Goal: Navigation & Orientation: Go to known website

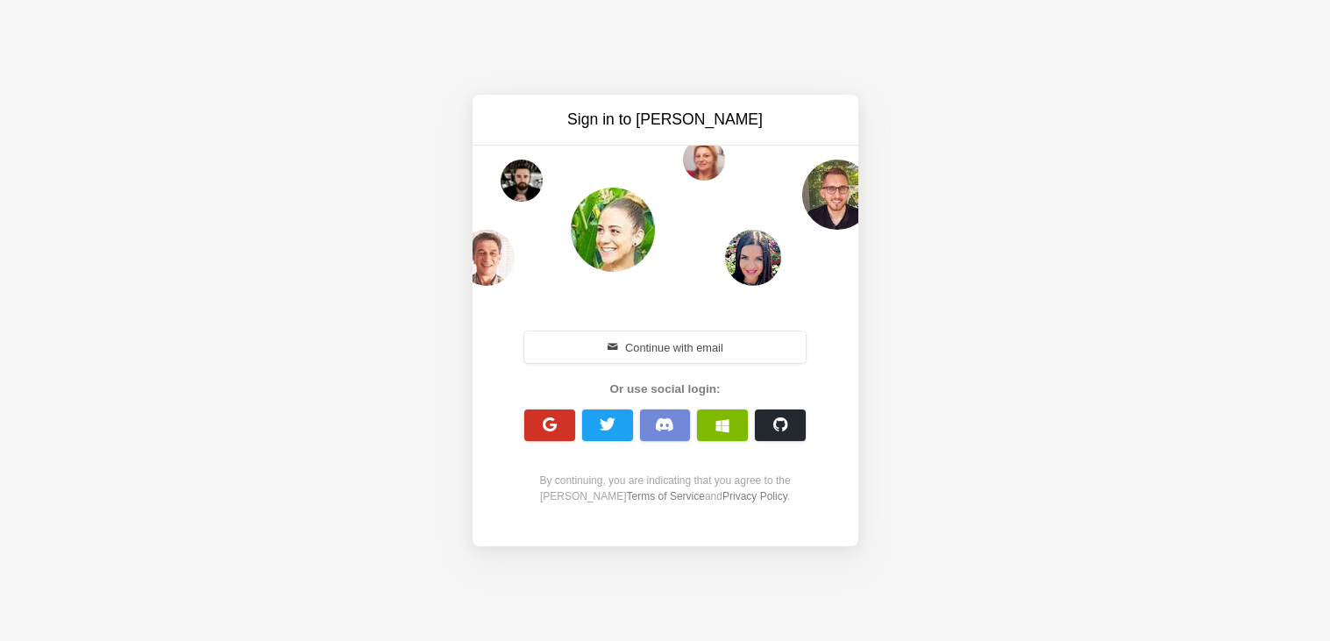
click at [525, 424] on button "button" at bounding box center [549, 426] width 51 height 32
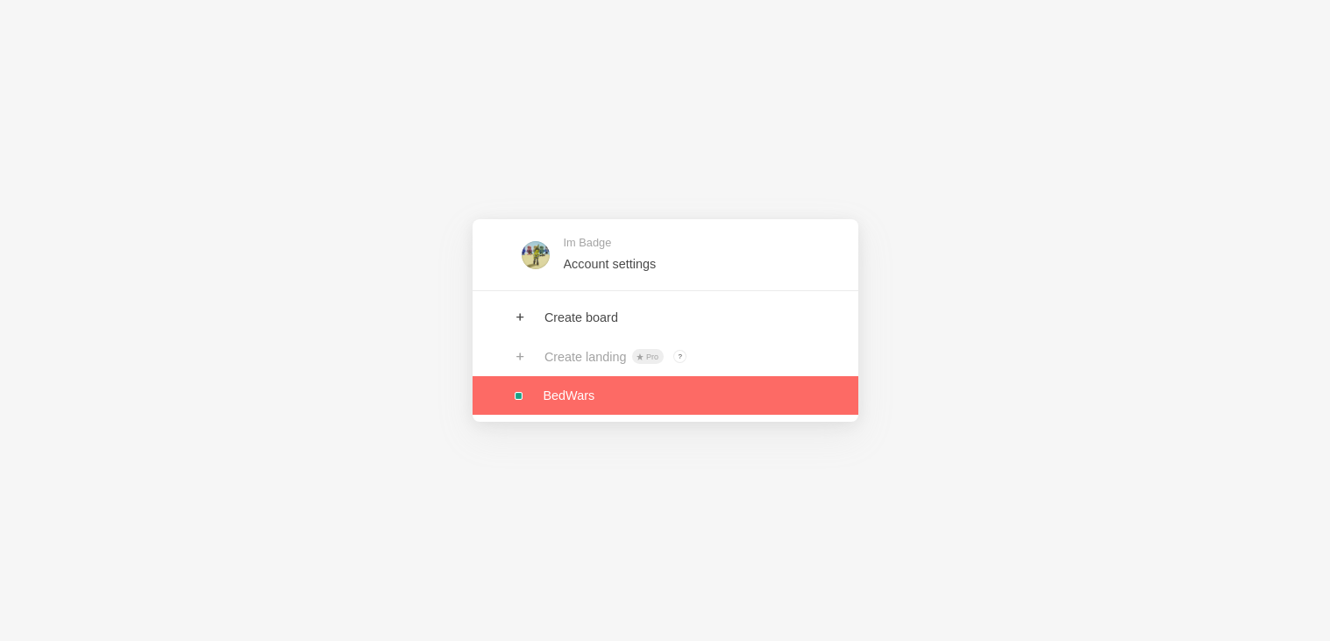
click at [688, 402] on link at bounding box center [666, 395] width 386 height 39
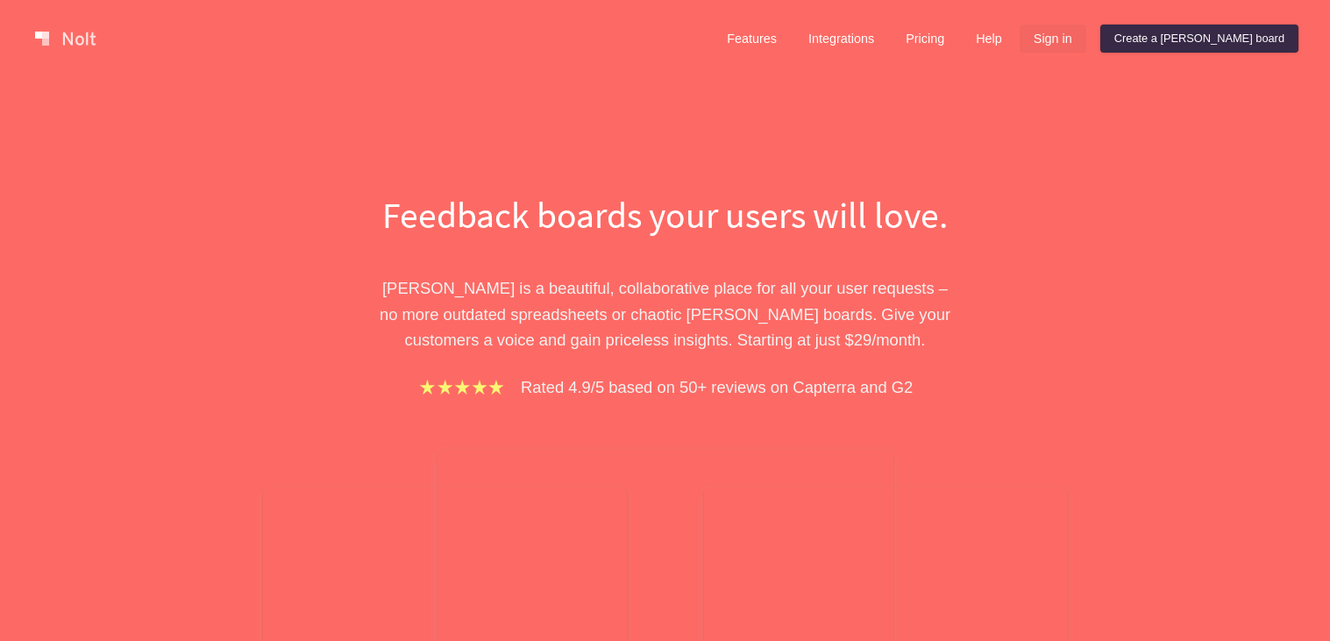
click at [1086, 44] on link "Sign in" at bounding box center [1053, 39] width 67 height 28
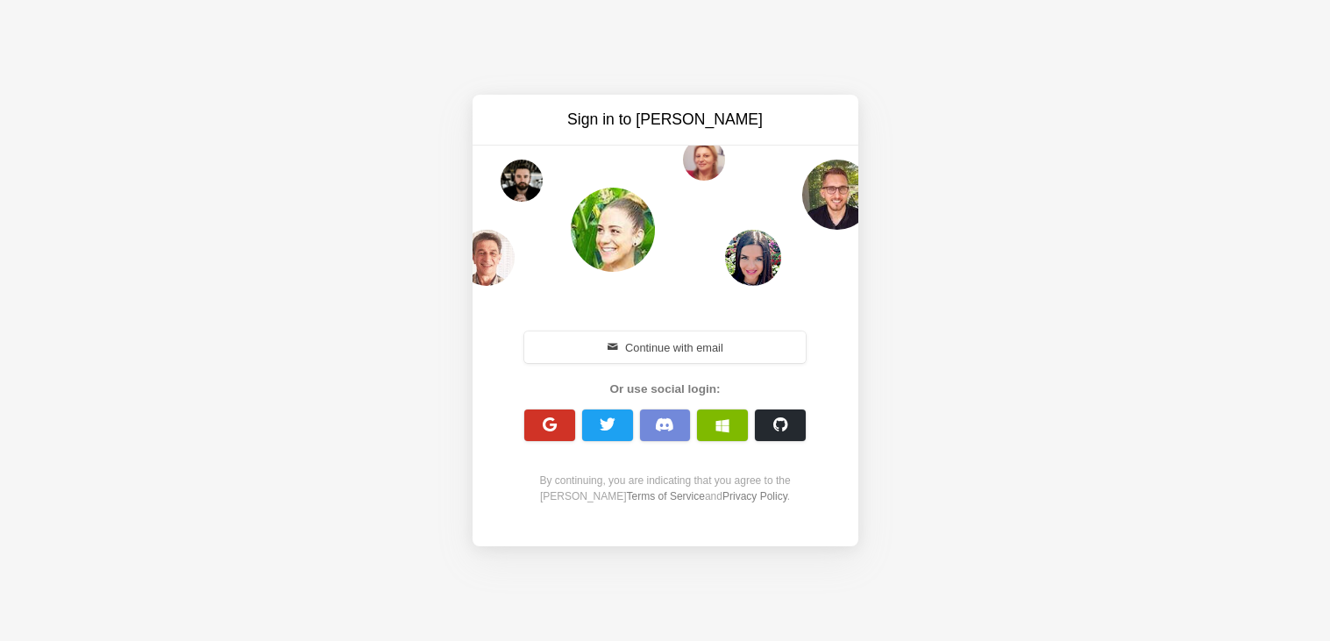
click at [530, 426] on button "button" at bounding box center [549, 426] width 51 height 32
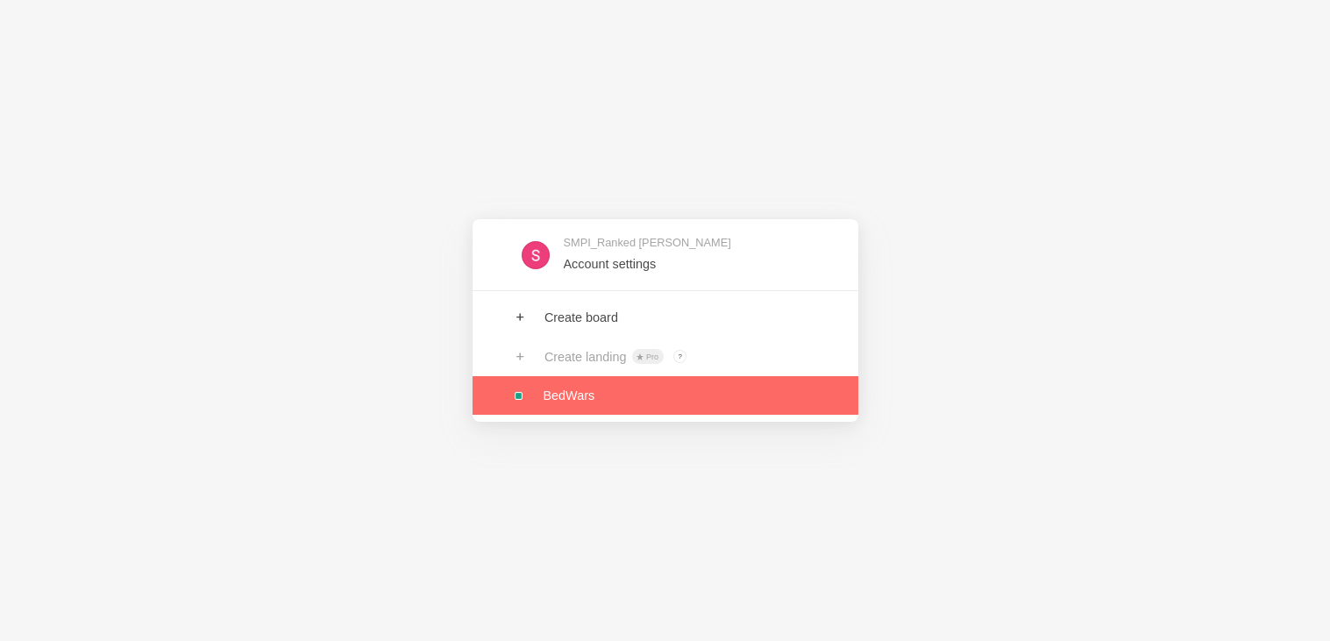
click at [763, 397] on link at bounding box center [666, 395] width 386 height 39
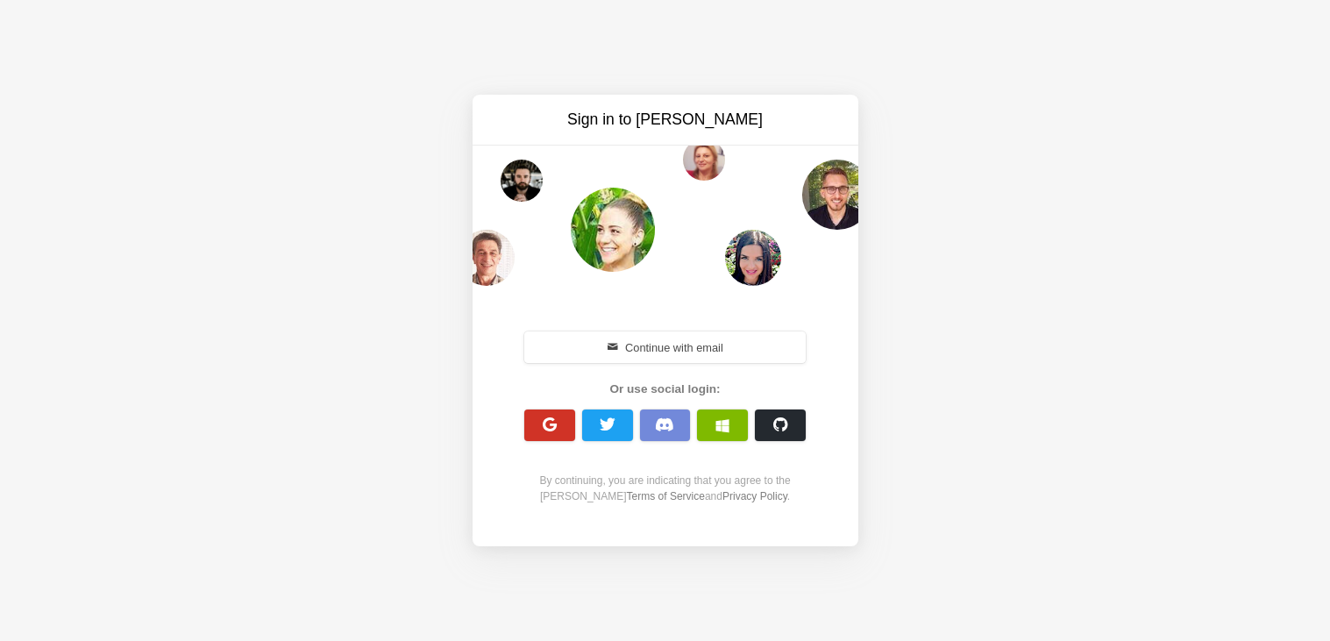
click at [544, 423] on span "button" at bounding box center [549, 425] width 17 height 17
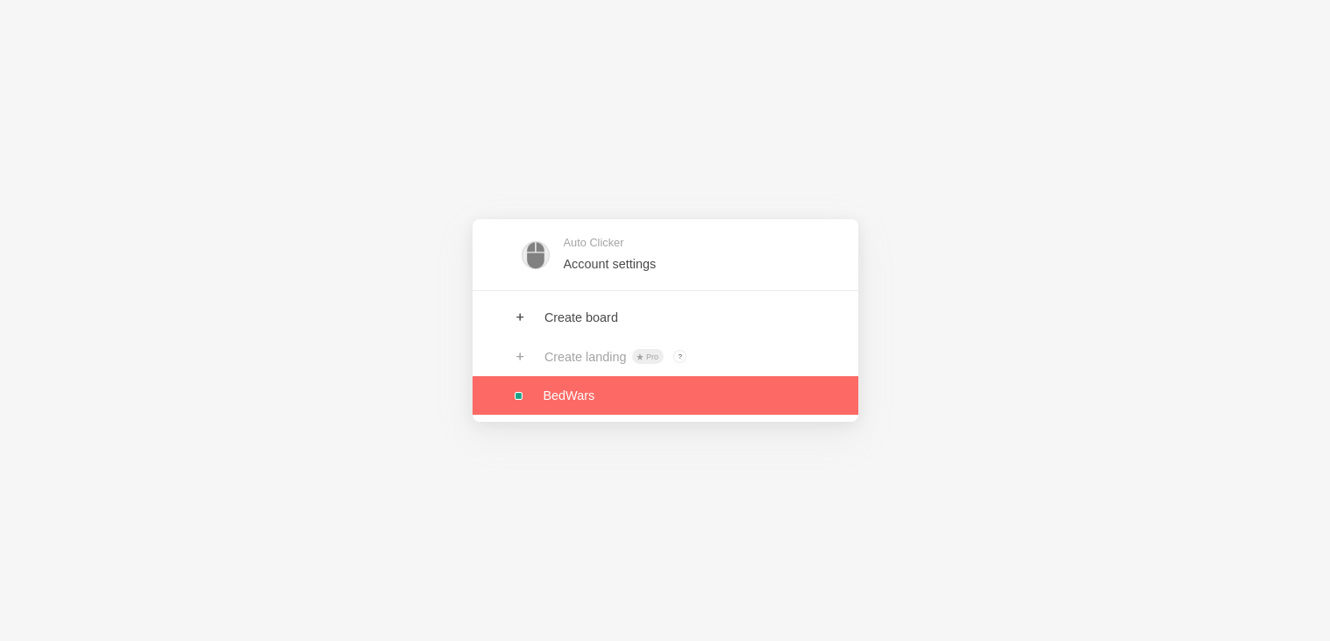
click at [722, 402] on link at bounding box center [666, 395] width 386 height 39
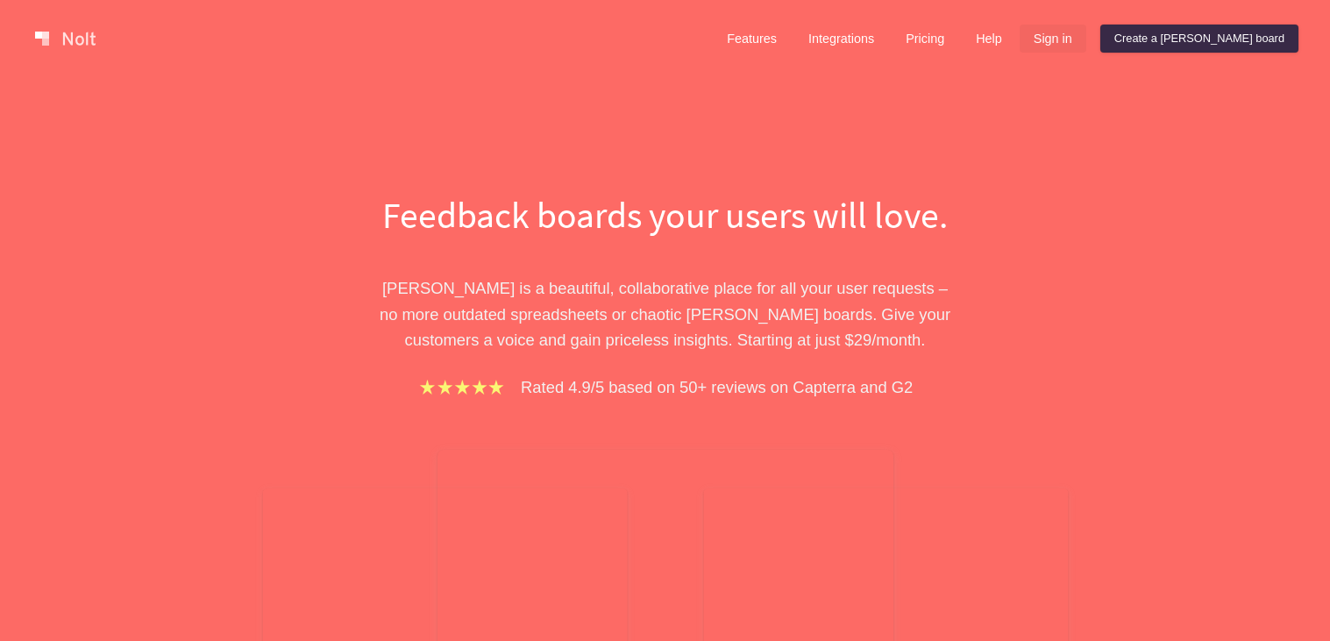
click at [1086, 35] on link "Sign in" at bounding box center [1053, 39] width 67 height 28
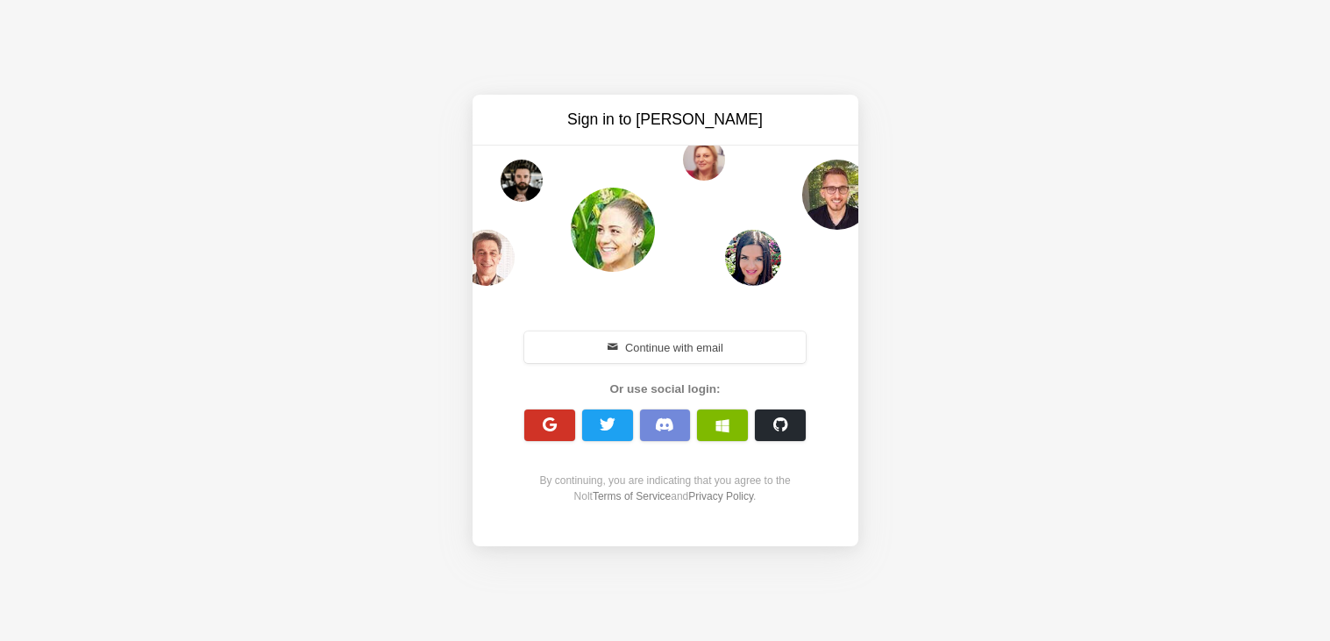
click at [561, 418] on button "button" at bounding box center [549, 426] width 51 height 32
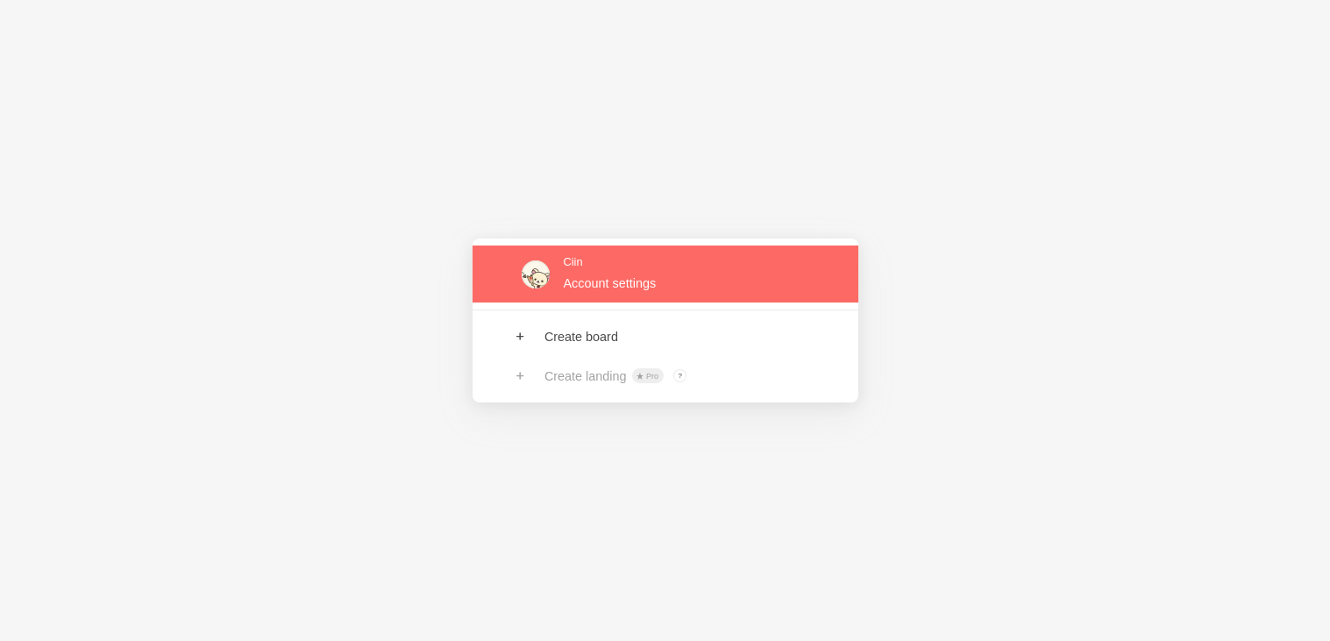
click at [573, 262] on link at bounding box center [666, 274] width 386 height 57
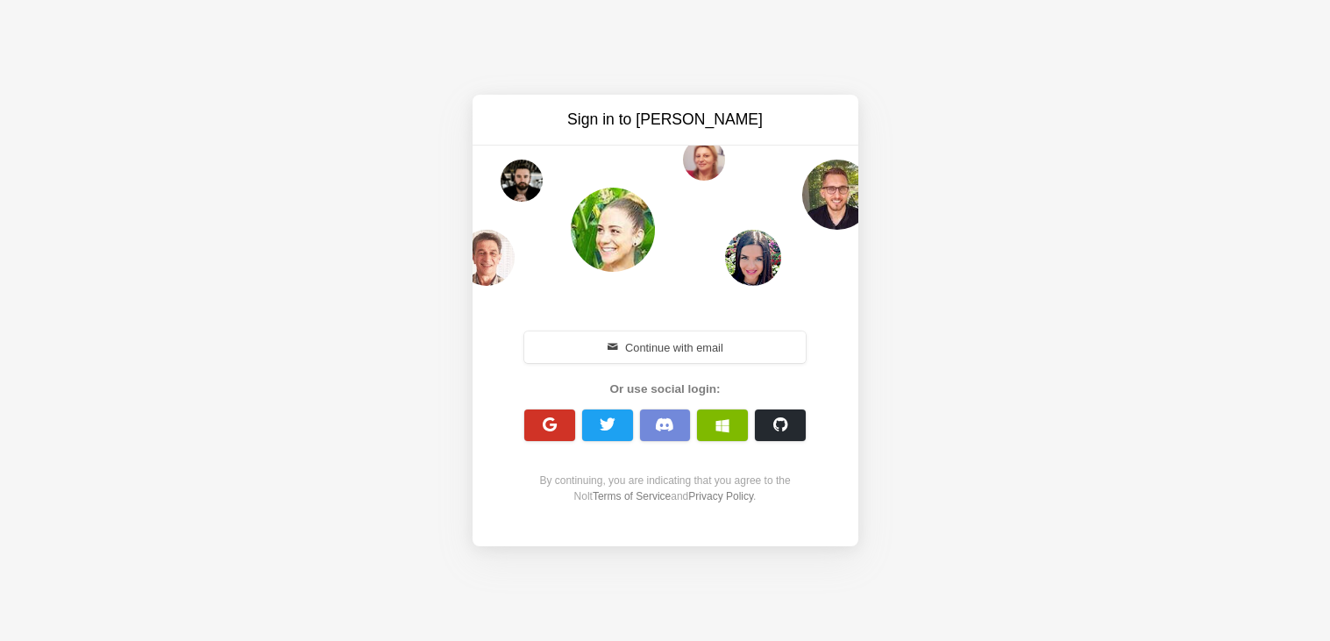
click at [530, 419] on button "button" at bounding box center [549, 426] width 51 height 32
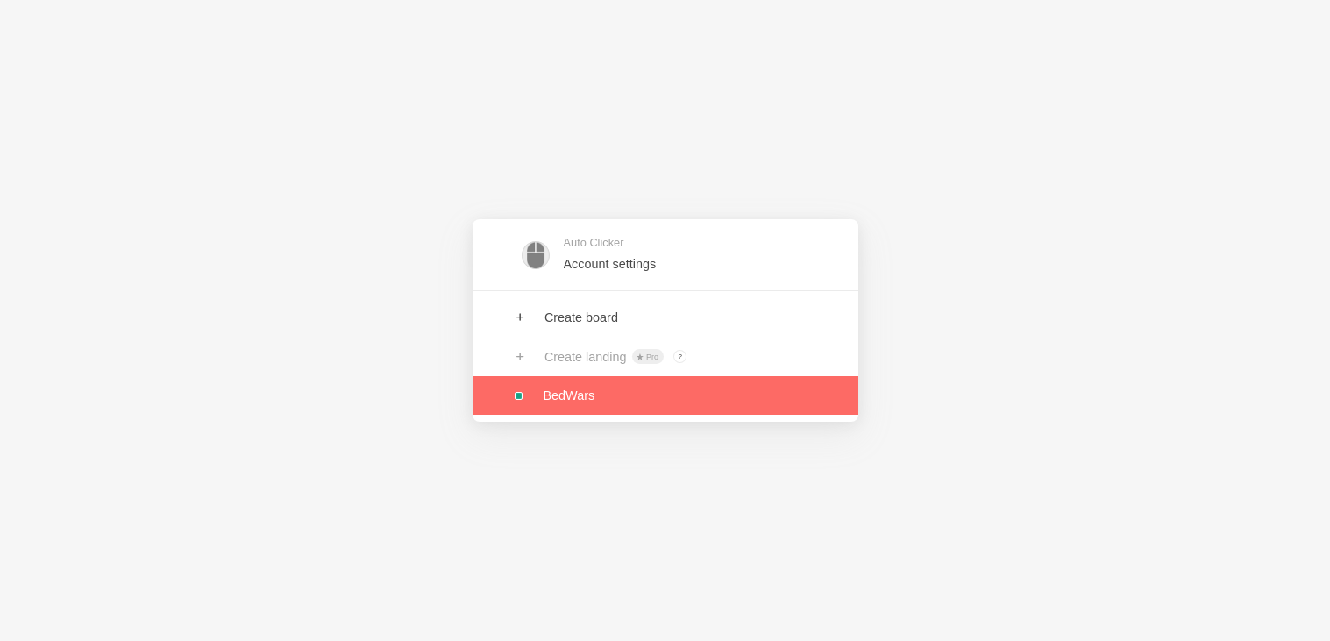
click at [590, 395] on link at bounding box center [666, 395] width 386 height 39
